Goal: Task Accomplishment & Management: Manage account settings

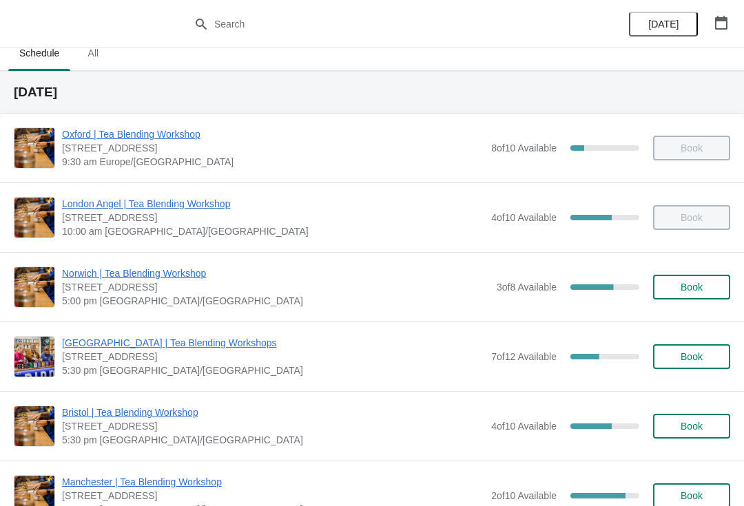
scroll to position [17, 0]
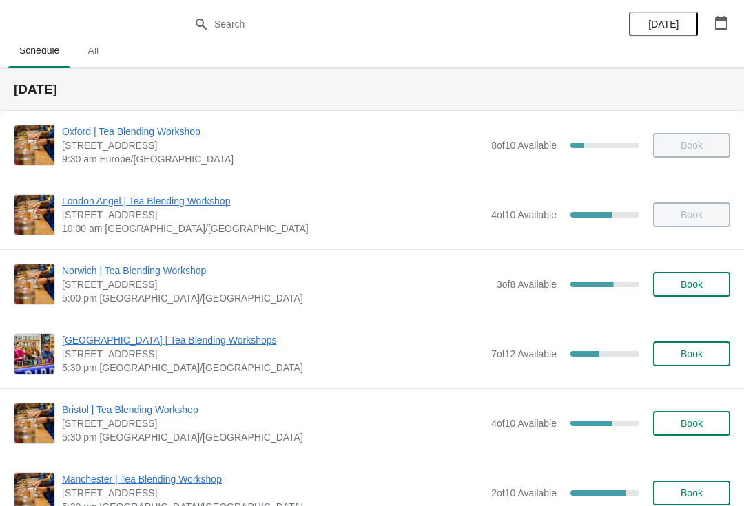
click at [197, 339] on span "[GEOGRAPHIC_DATA] | Tea Blending Workshops" at bounding box center [273, 340] width 422 height 14
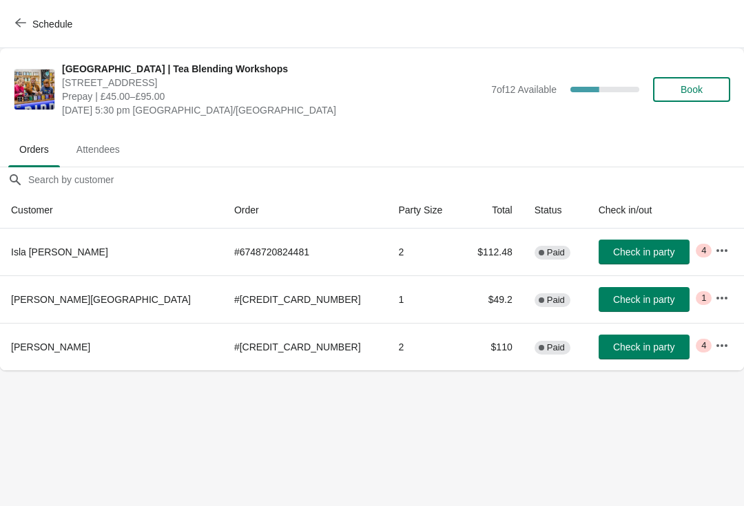
click at [109, 140] on span "Attendees" at bounding box center [97, 149] width 65 height 25
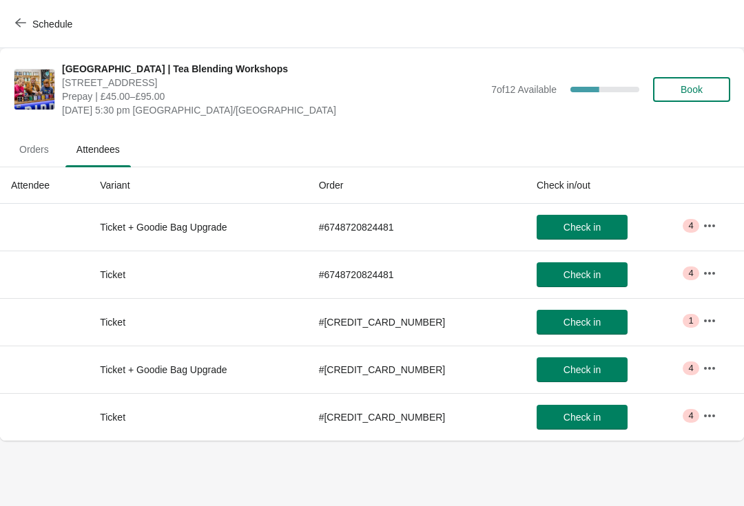
click at [717, 224] on button "button" at bounding box center [709, 225] width 25 height 25
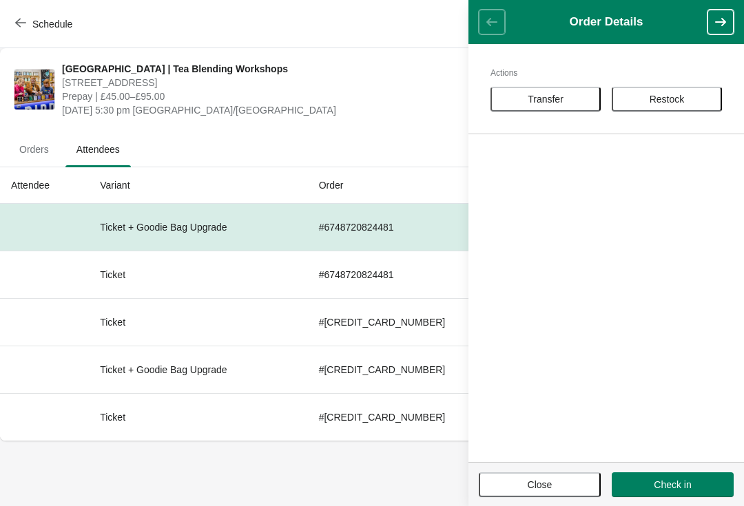
click at [547, 496] on button "Close" at bounding box center [540, 484] width 122 height 25
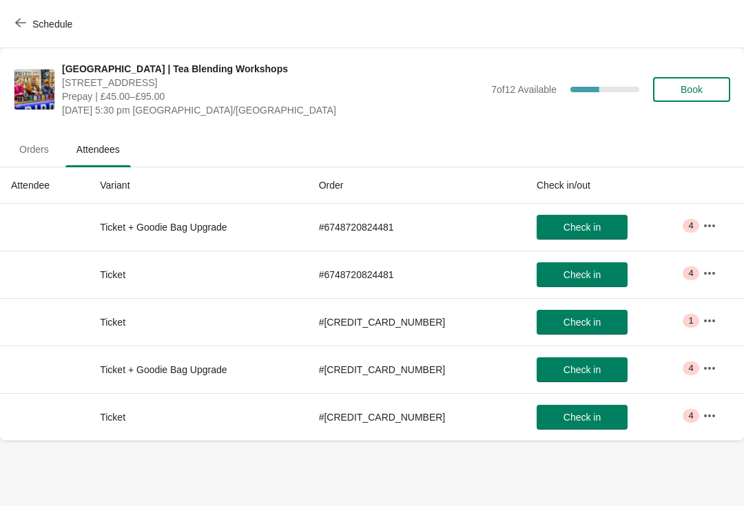
click at [44, 143] on span "Orders" at bounding box center [34, 149] width 52 height 25
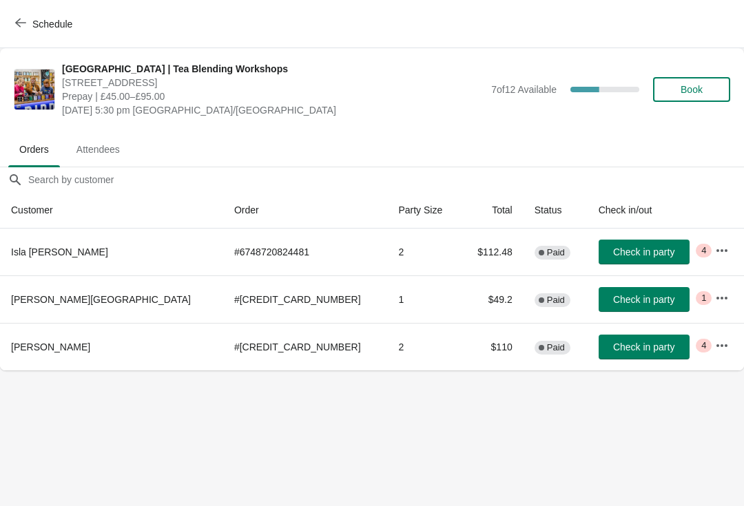
click at [709, 241] on button "button" at bounding box center [721, 250] width 25 height 25
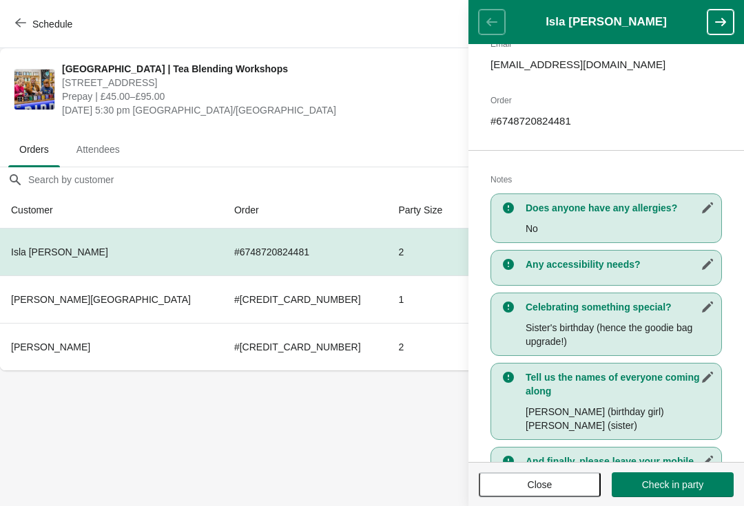
scroll to position [182, 0]
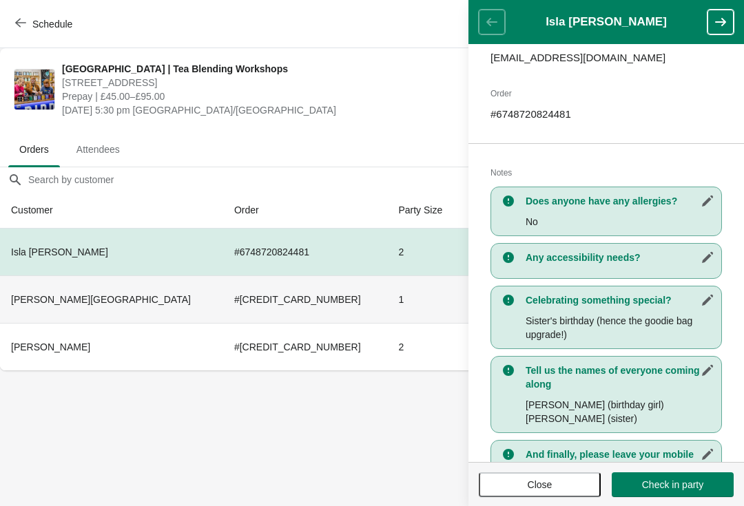
click at [387, 302] on td "1" at bounding box center [423, 299] width 73 height 48
click at [223, 318] on td "# [CREDIT_CARD_NUMBER]" at bounding box center [305, 299] width 164 height 48
click at [732, 13] on button "button" at bounding box center [720, 22] width 26 height 25
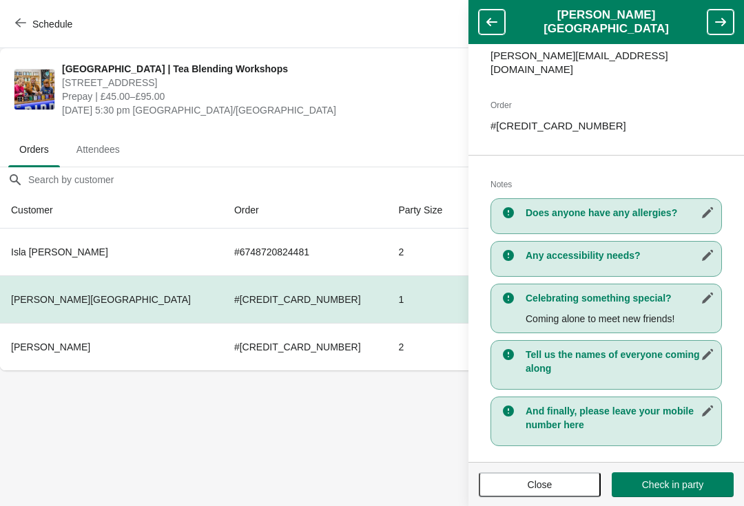
scroll to position [184, 0]
click at [223, 346] on td "# [CREDIT_CARD_NUMBER]" at bounding box center [305, 347] width 164 height 48
click at [223, 351] on td "# [CREDIT_CARD_NUMBER]" at bounding box center [305, 347] width 164 height 48
click at [715, 25] on icon "button" at bounding box center [720, 22] width 14 height 14
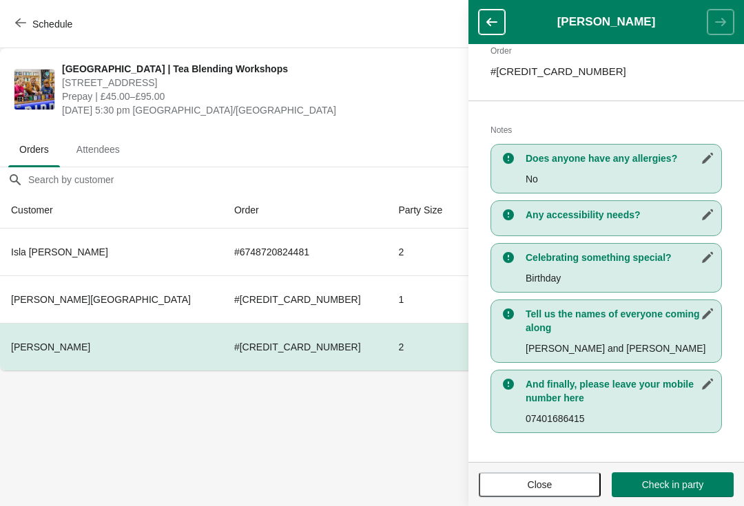
scroll to position [225, 0]
